Goal: Communication & Community: Answer question/provide support

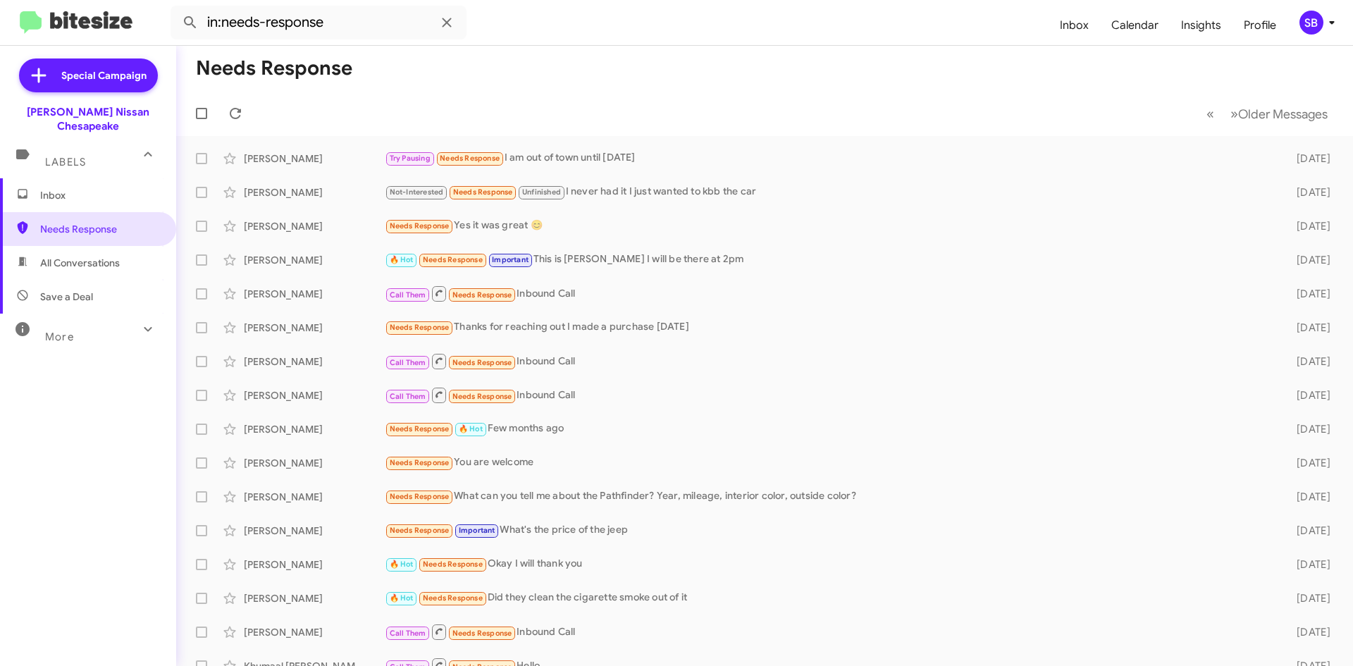
click at [84, 256] on span "All Conversations" at bounding box center [80, 263] width 80 height 14
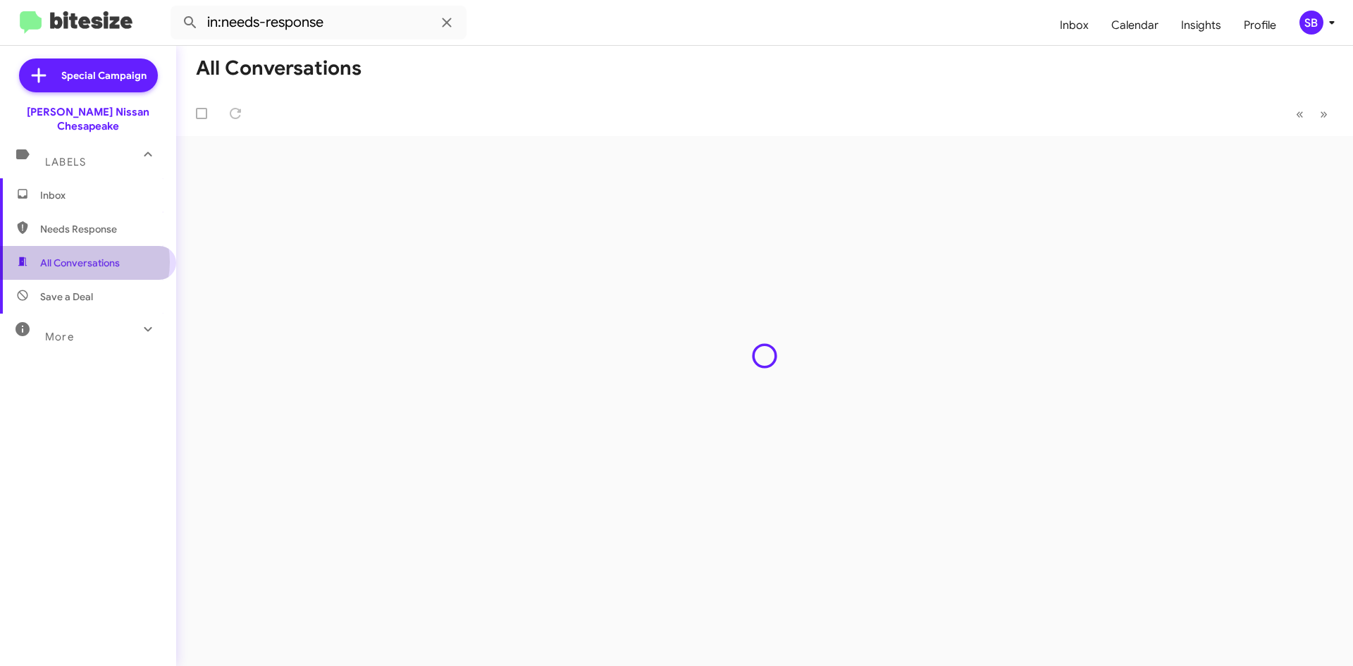
type input "in:all-conversations"
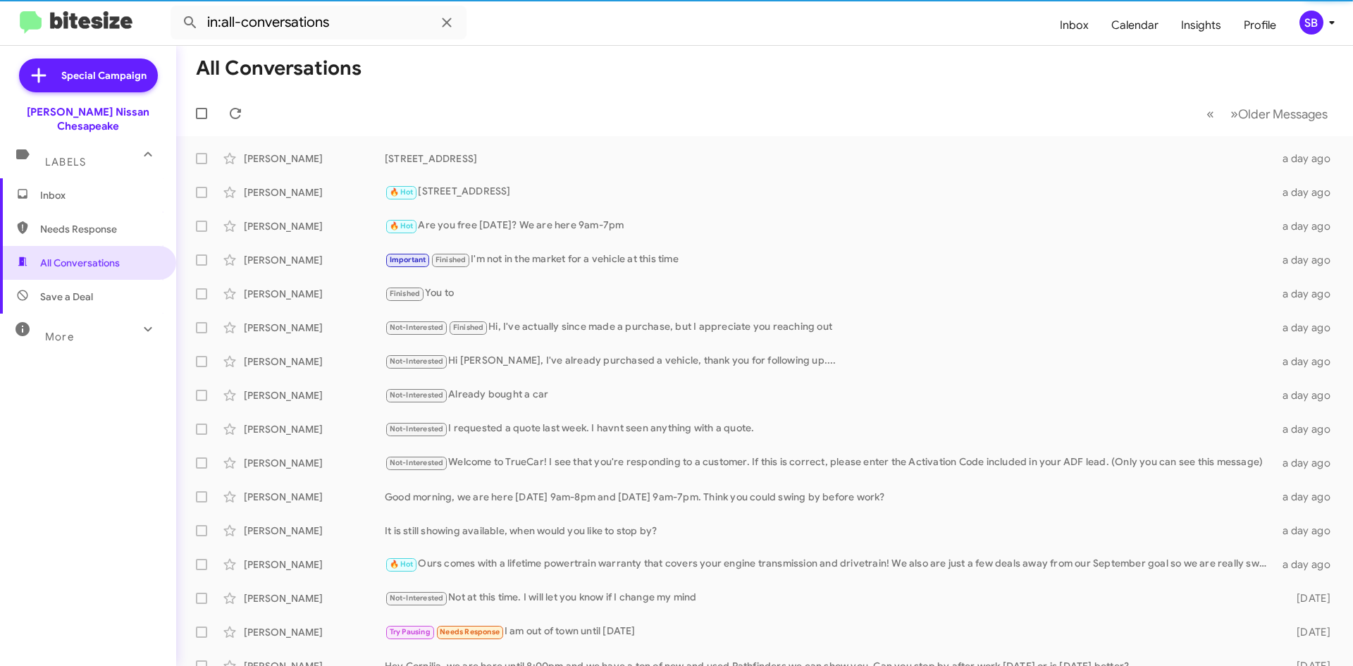
click at [94, 188] on span "Inbox" at bounding box center [100, 195] width 120 height 14
